Goal: Use online tool/utility: Utilize a website feature to perform a specific function

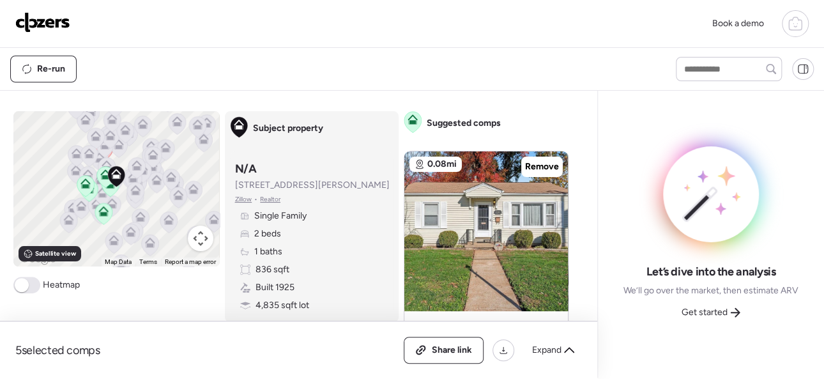
click at [622, 107] on div "Let’s dive into the analysis We’ll go over the market, then estimate ARV Get st…" at bounding box center [711, 234] width 206 height 266
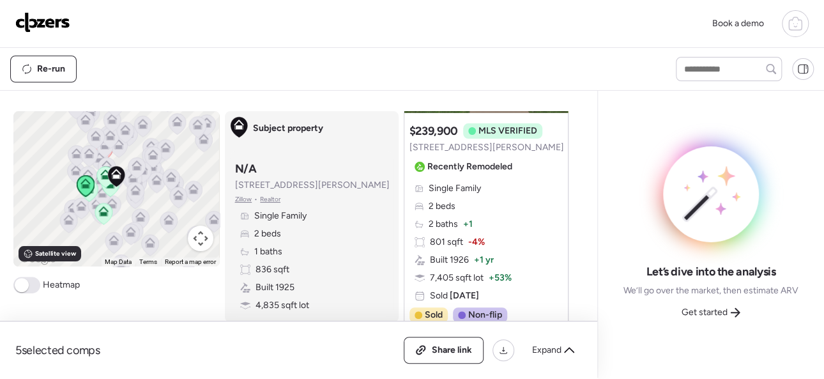
scroll to position [1342, 0]
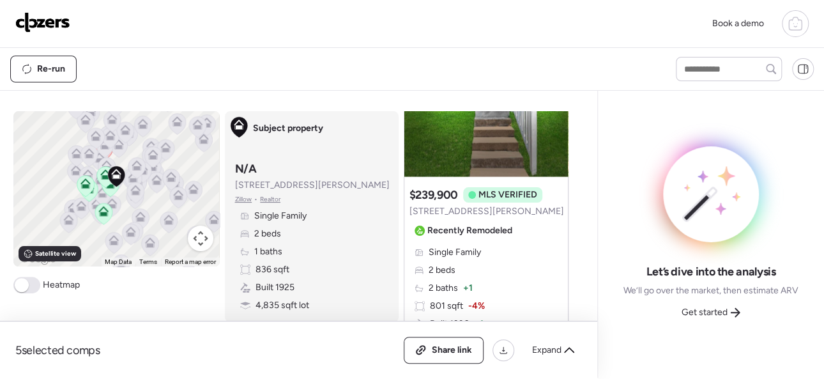
click at [41, 17] on img at bounding box center [42, 22] width 55 height 20
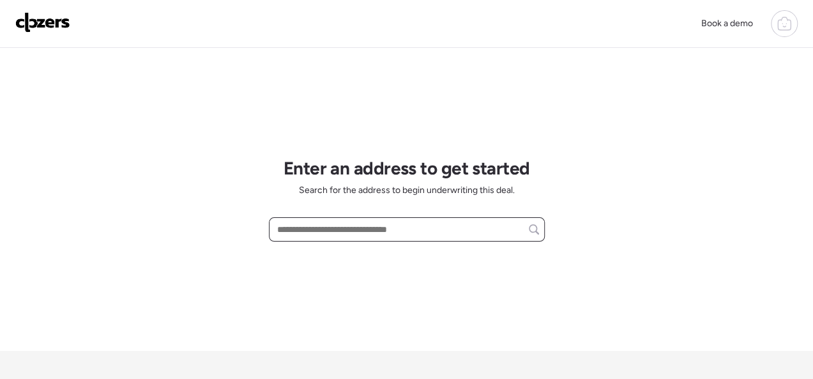
click at [313, 226] on input "text" at bounding box center [407, 229] width 265 height 18
paste input "**********"
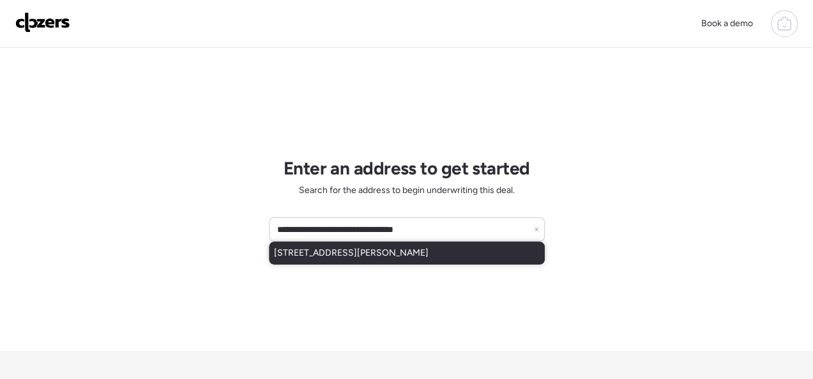
click at [364, 251] on span "3658 Weber Rd, Saint Louis, MO, 63125" at bounding box center [351, 253] width 155 height 13
type input "**********"
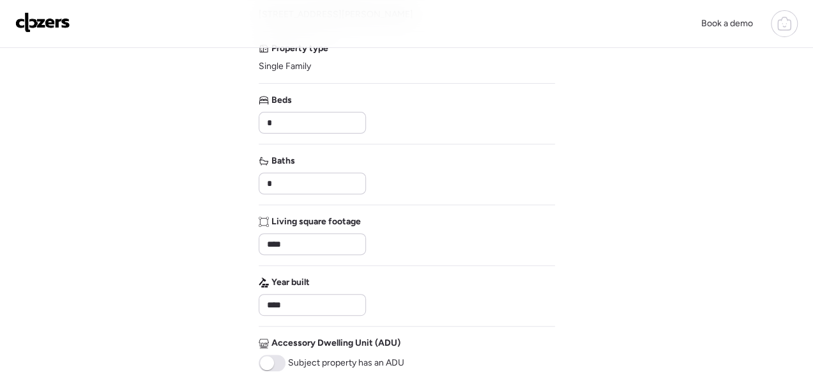
scroll to position [447, 0]
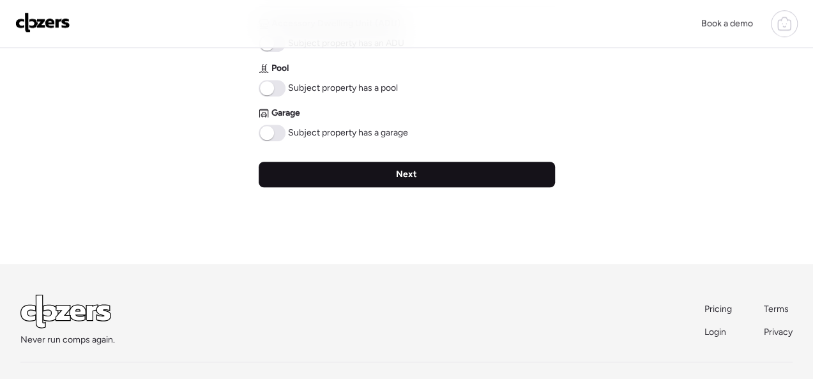
click at [399, 171] on span "Next" at bounding box center [406, 174] width 21 height 13
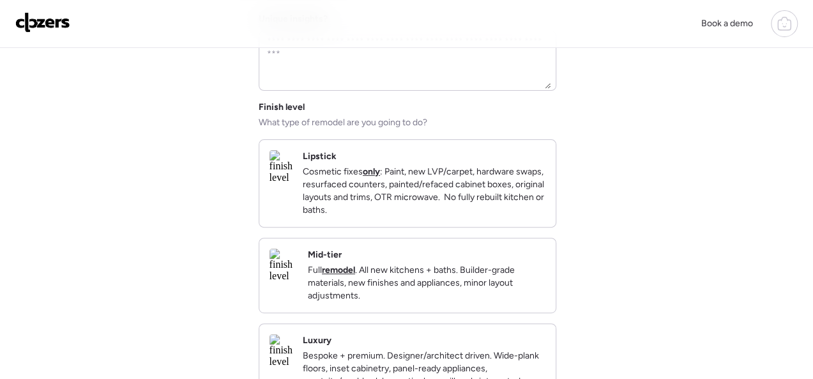
scroll to position [128, 0]
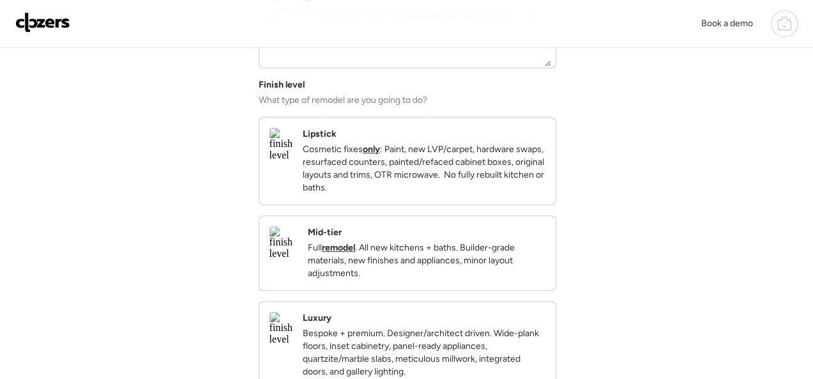
click at [470, 280] on p "Full remodel . All new kitchens + baths. Builder-grade materials, new finishes …" at bounding box center [427, 261] width 238 height 38
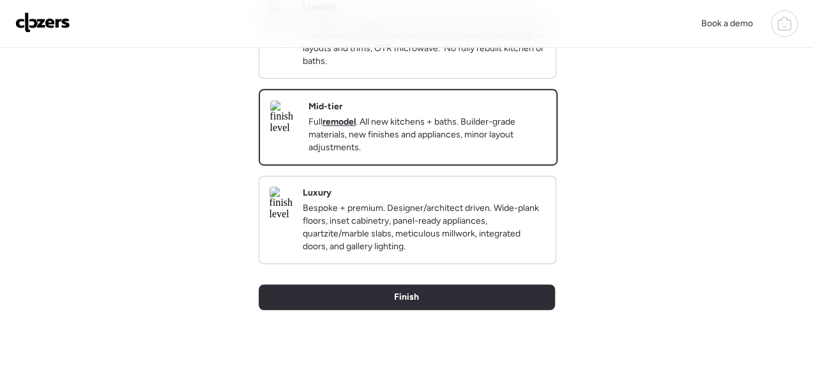
scroll to position [383, 0]
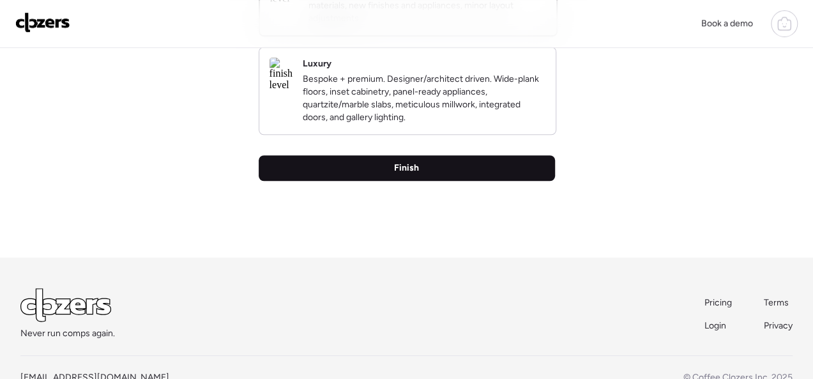
click at [397, 174] on span "Finish" at bounding box center [406, 168] width 25 height 13
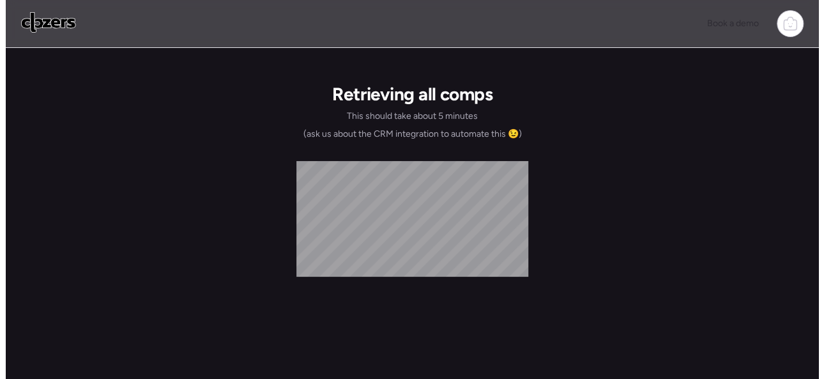
scroll to position [0, 0]
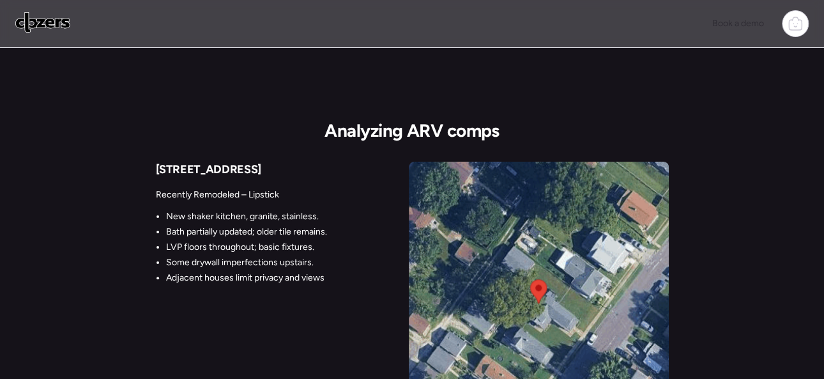
click at [616, 24] on div "Book a demo" at bounding box center [412, 23] width 794 height 27
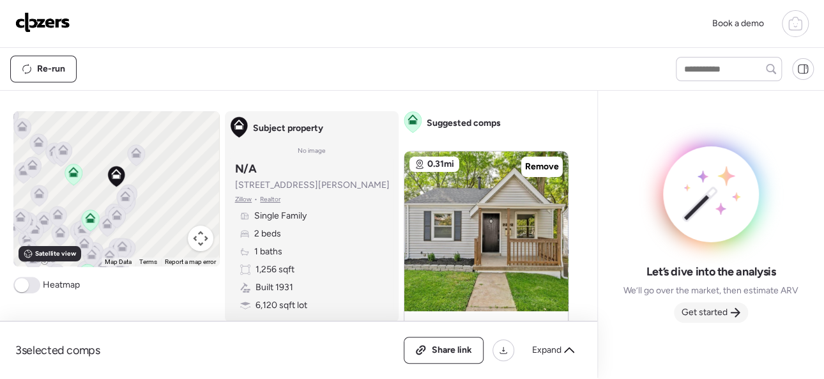
click at [721, 310] on span "Get started" at bounding box center [705, 312] width 46 height 13
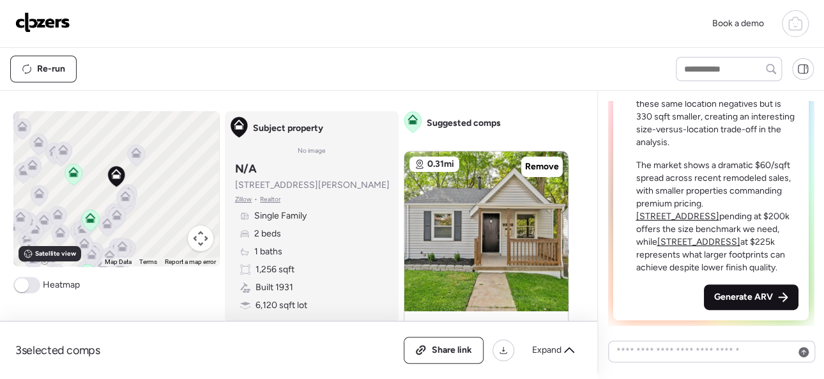
click at [739, 297] on span "Generate ARV" at bounding box center [743, 297] width 59 height 13
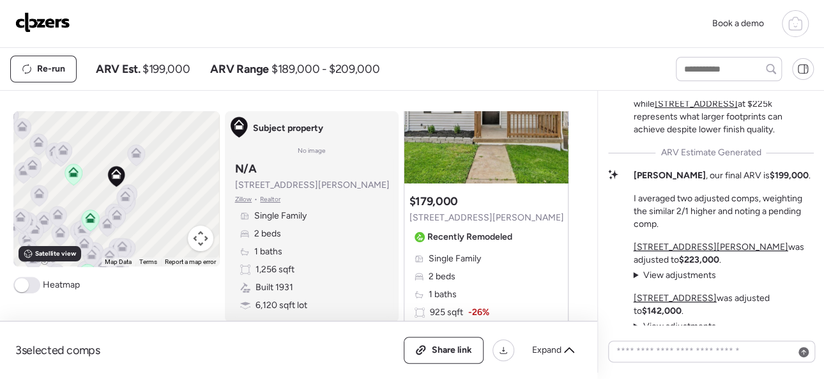
scroll to position [-41, 0]
